Goal: Task Accomplishment & Management: Manage account settings

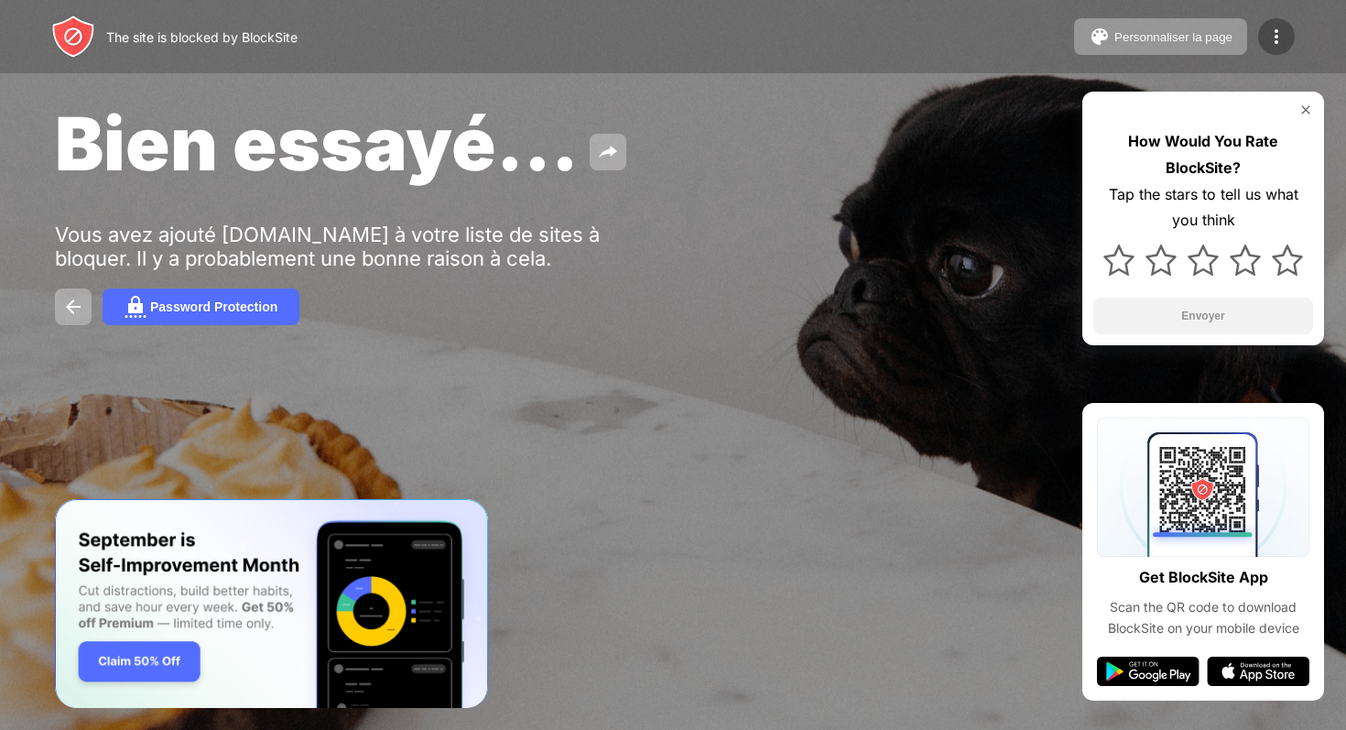
click at [1273, 34] on img at bounding box center [1276, 37] width 22 height 22
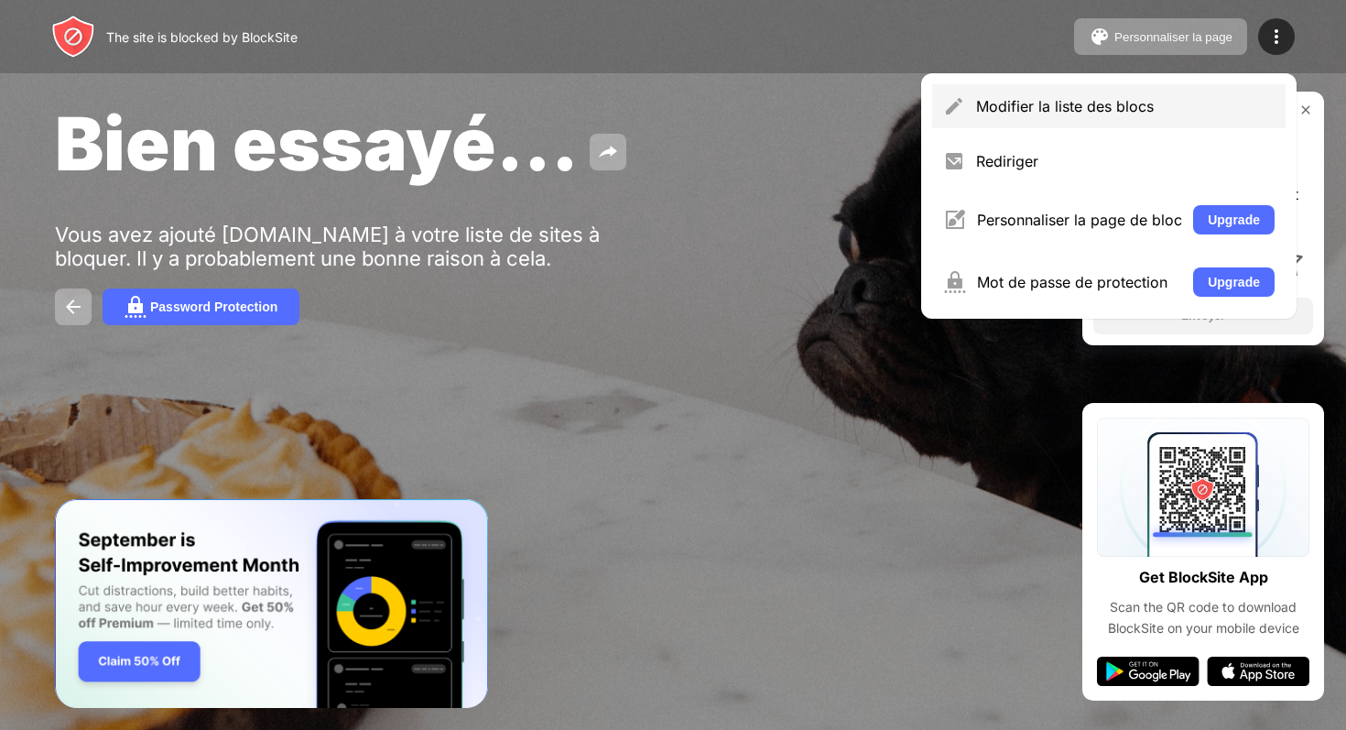
click at [1130, 126] on div "Modifier la liste des blocs" at bounding box center [1108, 106] width 353 height 44
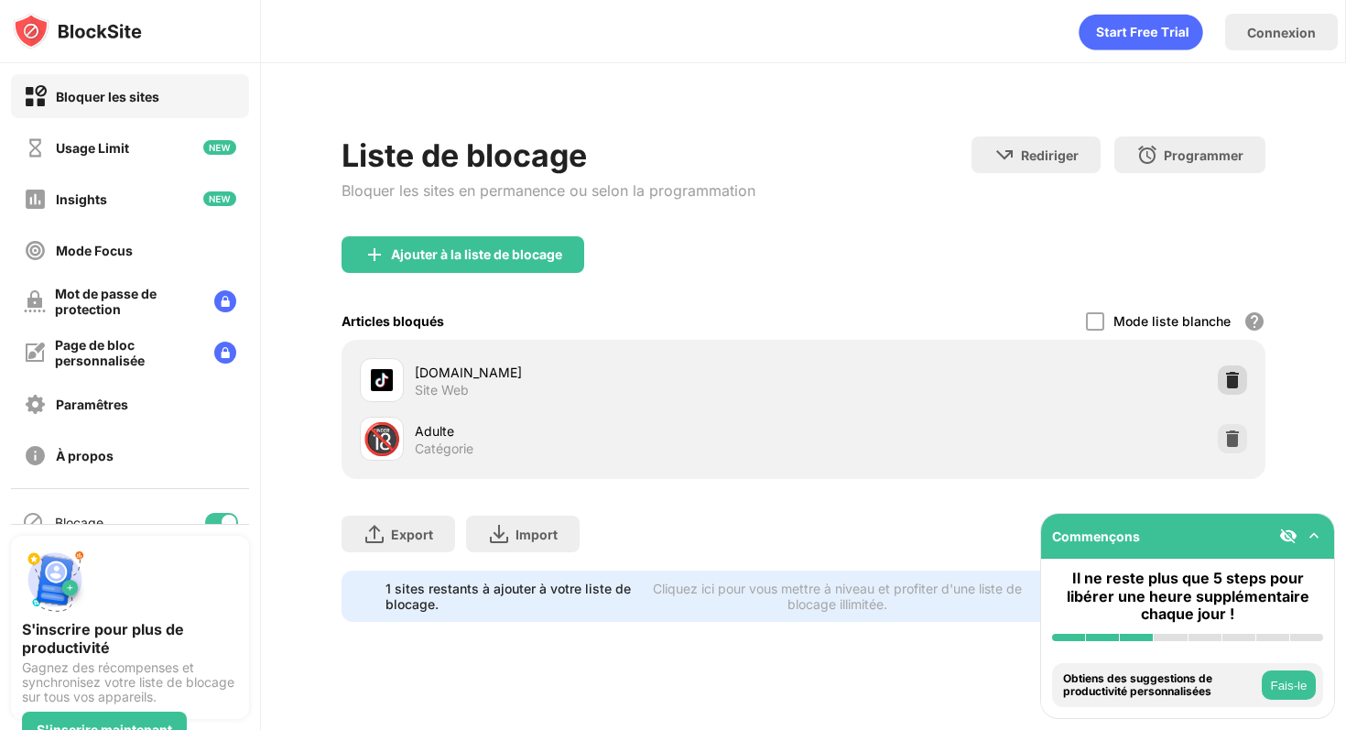
click at [1237, 383] on img at bounding box center [1232, 380] width 18 height 18
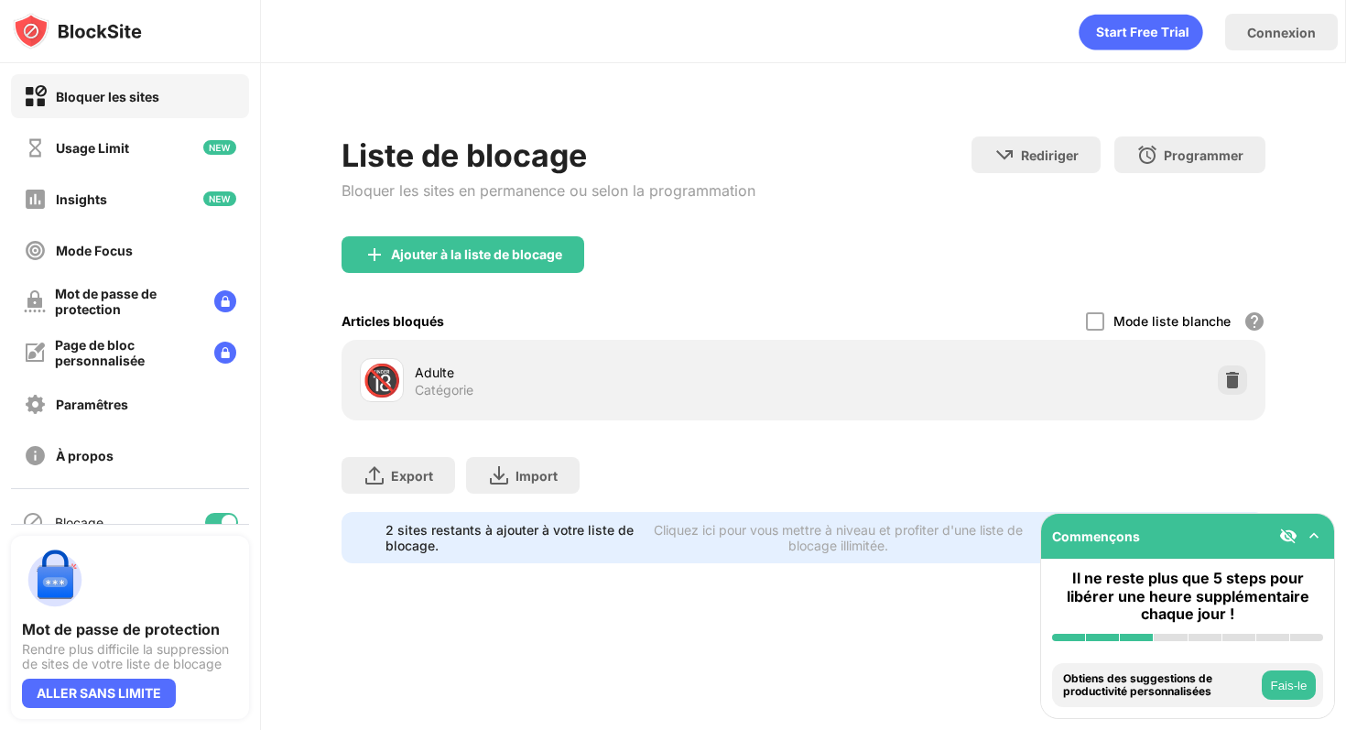
click at [403, 264] on div "Ajouter à la liste de blocage" at bounding box center [463, 254] width 243 height 37
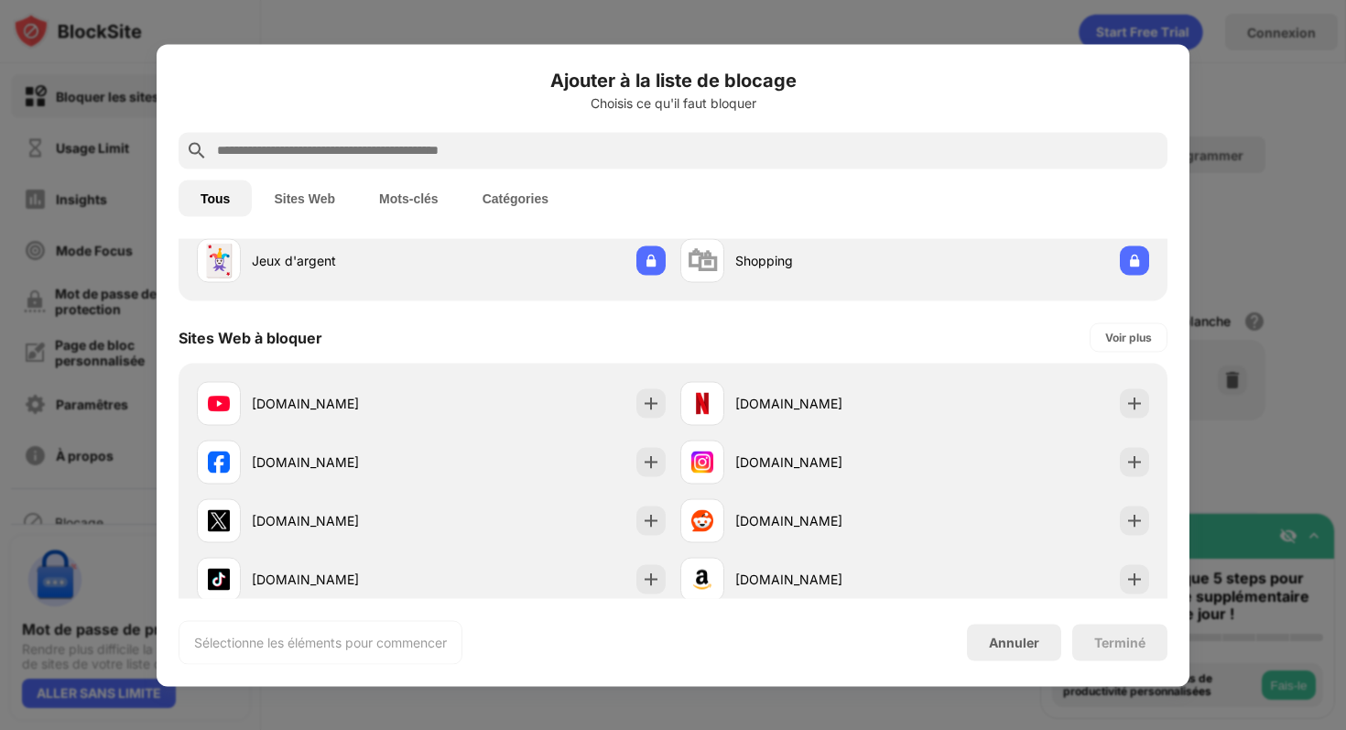
scroll to position [187, 0]
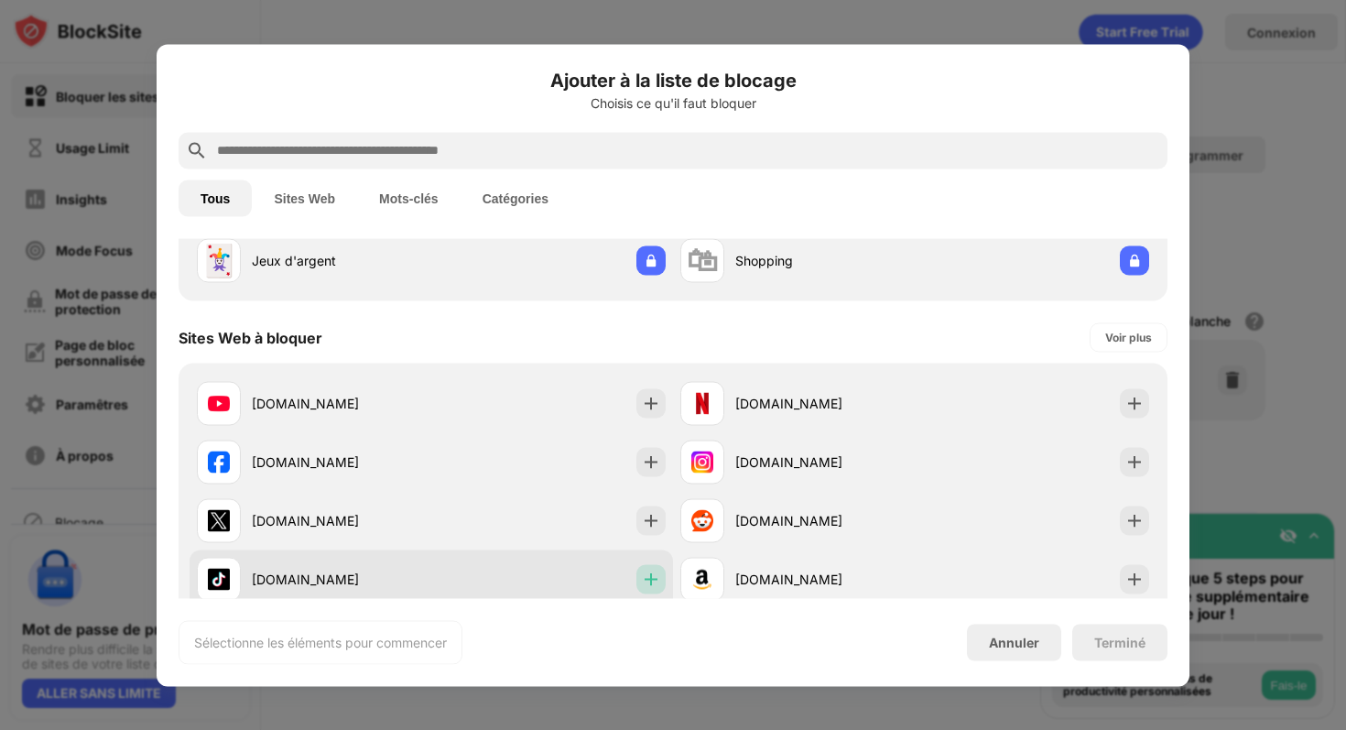
click at [652, 570] on img at bounding box center [651, 579] width 18 height 18
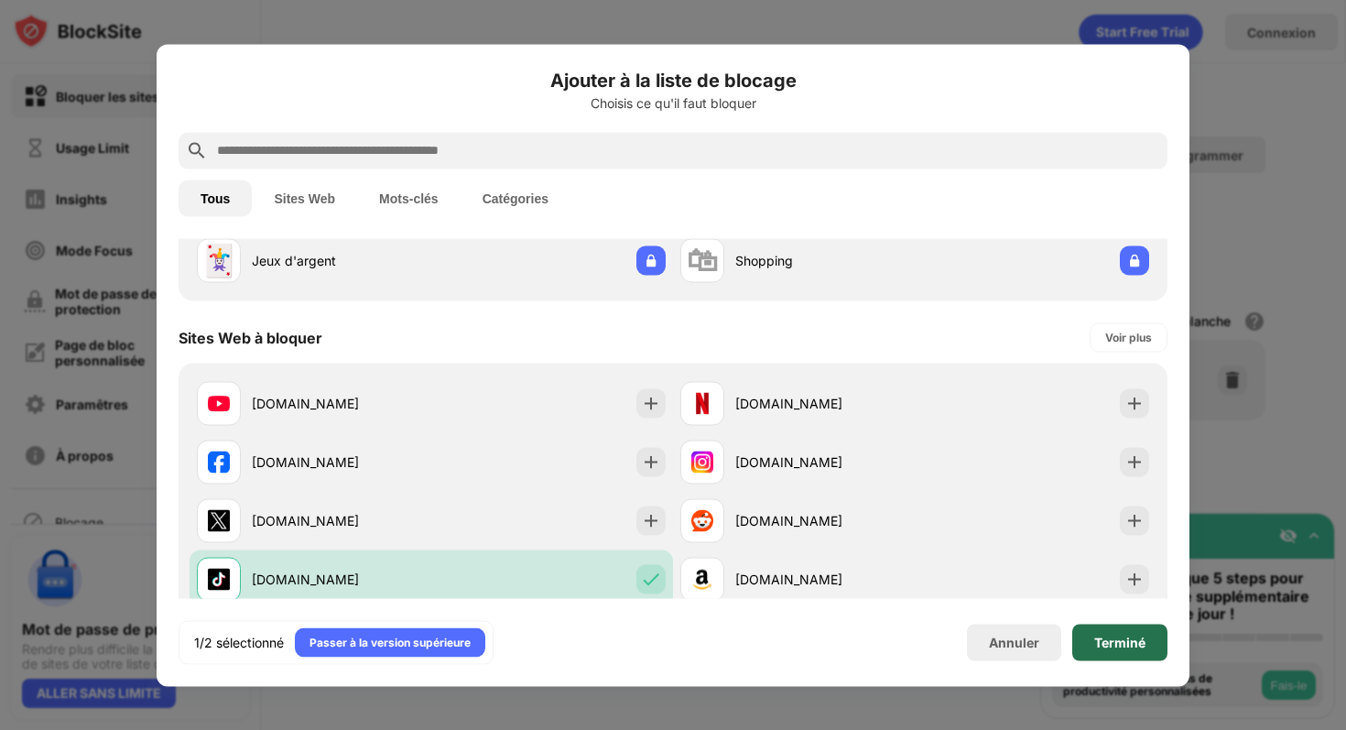
click at [1102, 654] on div "Terminé" at bounding box center [1119, 642] width 95 height 37
